Goal: Browse casually: Explore the website without a specific task or goal

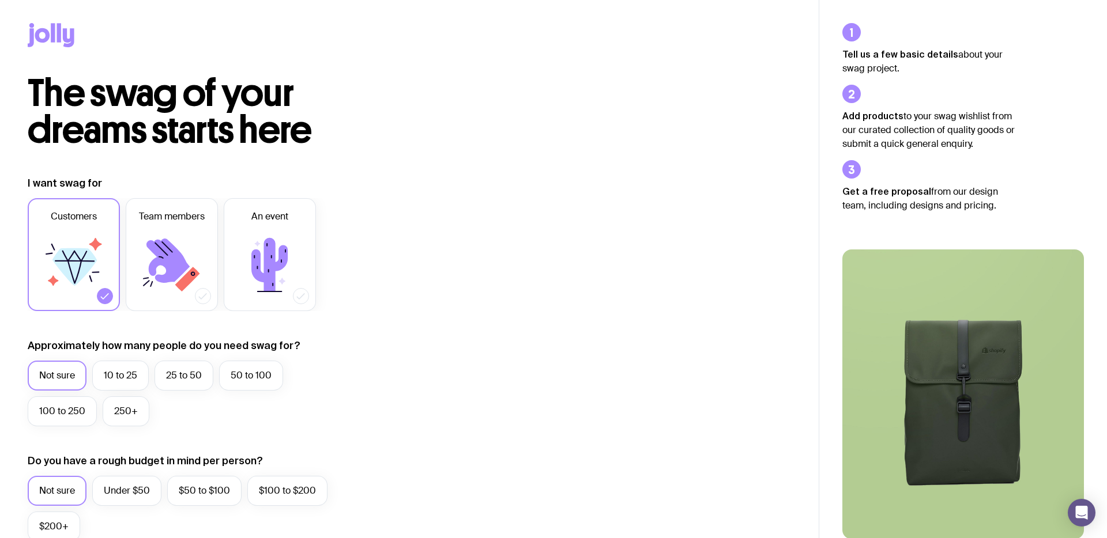
click at [55, 35] on icon at bounding box center [51, 35] width 47 height 24
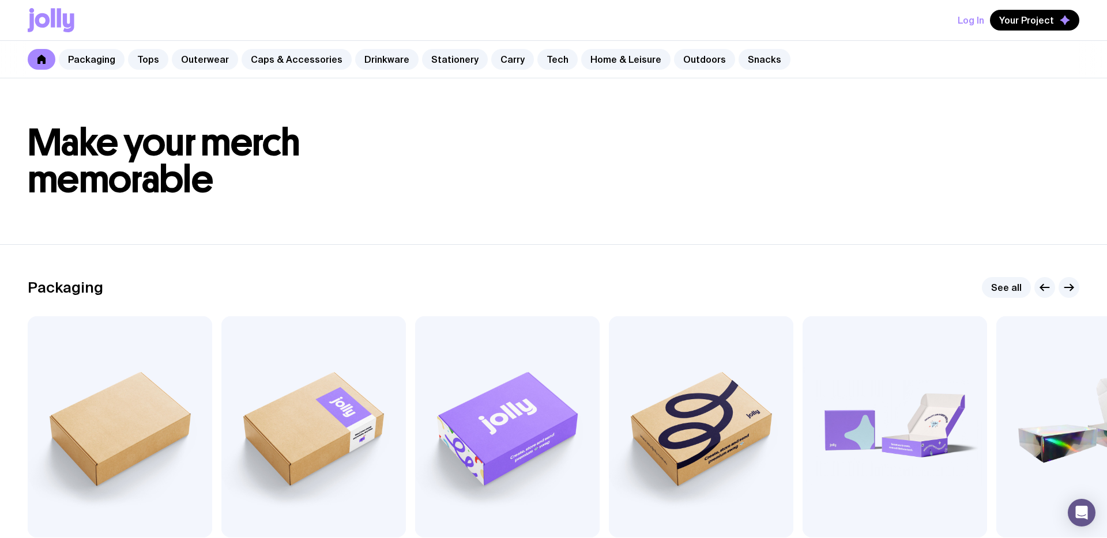
drag, startPoint x: 152, startPoint y: 26, endPoint x: 181, endPoint y: 32, distance: 29.5
click at [152, 26] on div "Log In Your Project" at bounding box center [554, 20] width 1052 height 40
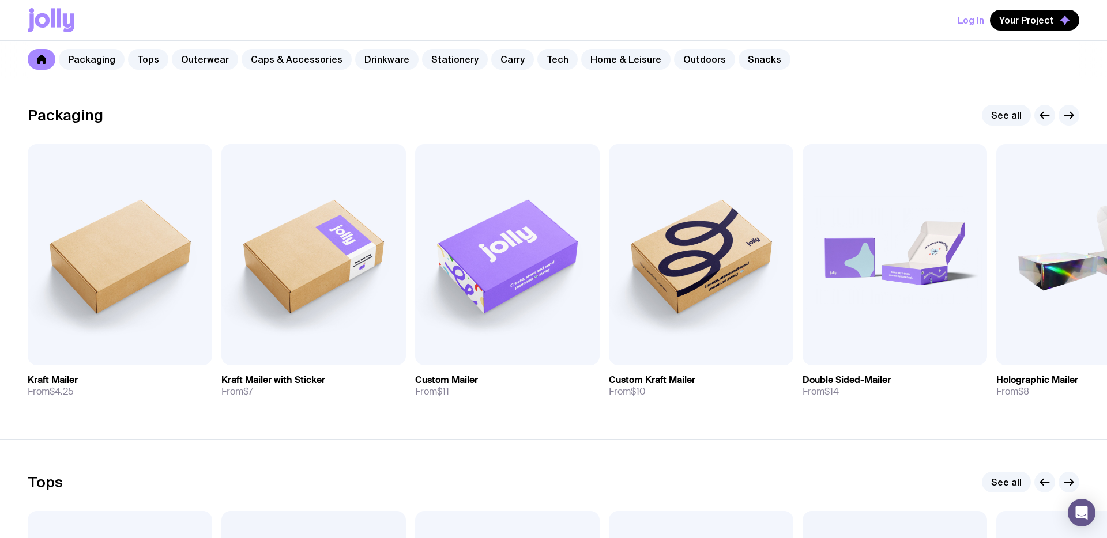
scroll to position [32, 0]
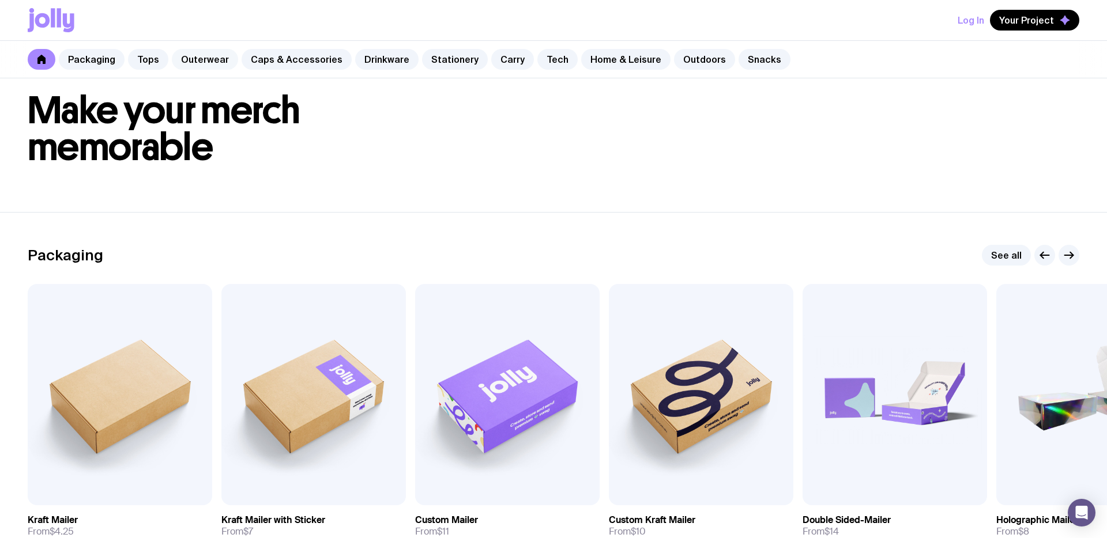
click at [188, 58] on link "Outerwear" at bounding box center [205, 59] width 66 height 21
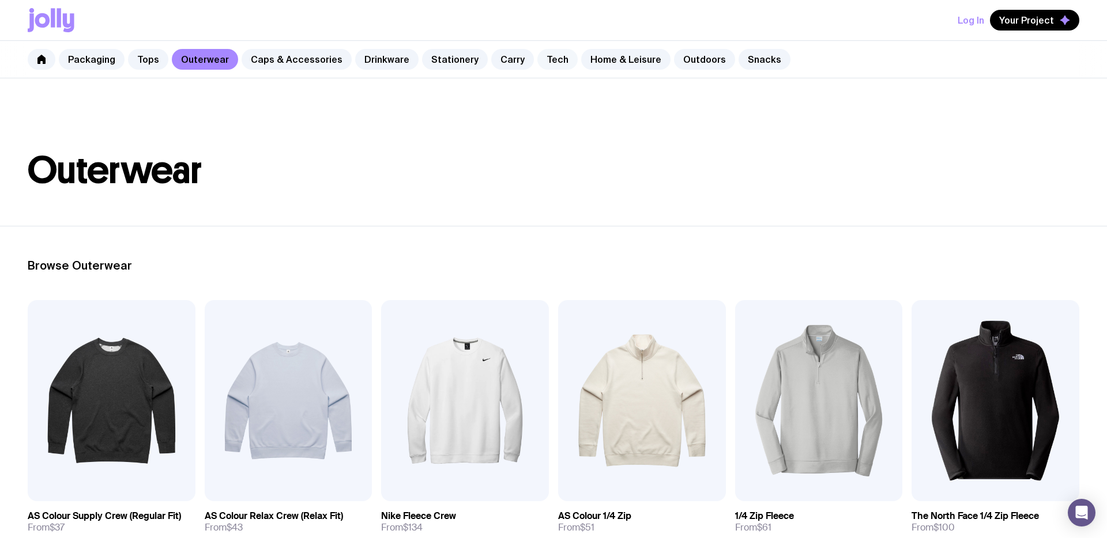
click at [549, 65] on link "Tech" at bounding box center [557, 59] width 40 height 21
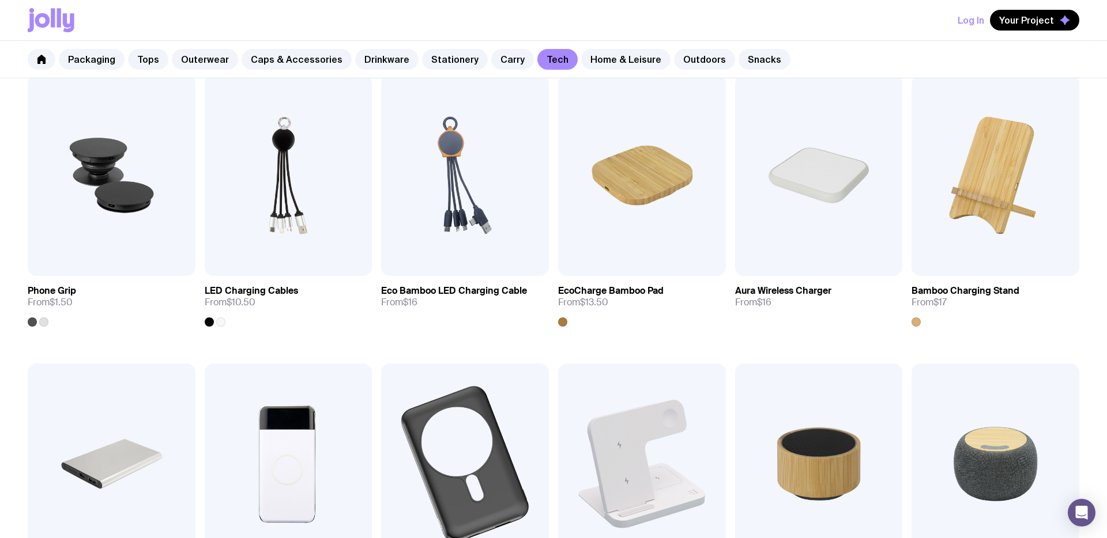
scroll to position [140, 0]
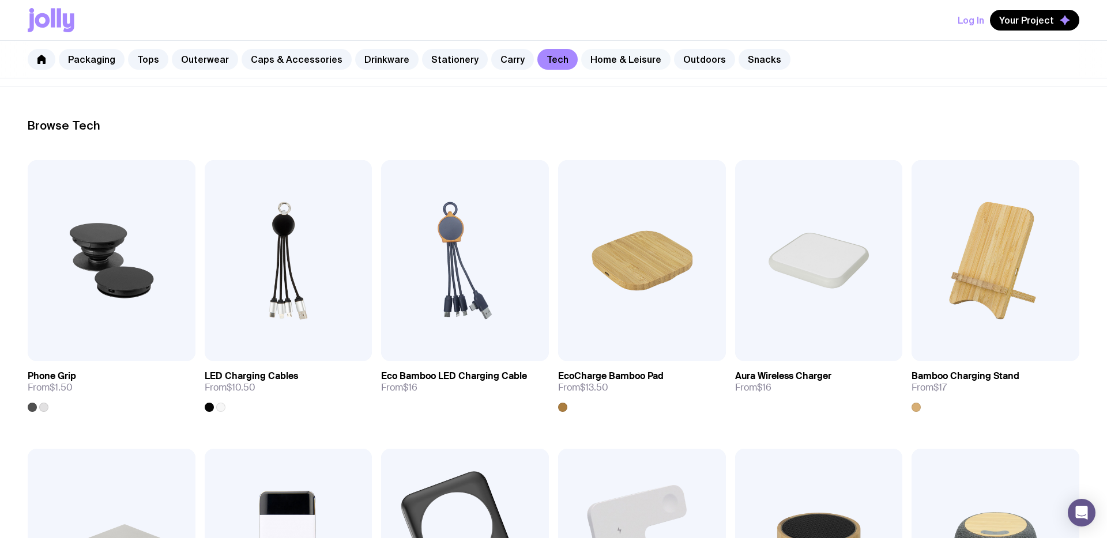
click at [614, 69] on link "Home & Leisure" at bounding box center [625, 59] width 89 height 21
